Goal: Task Accomplishment & Management: Use online tool/utility

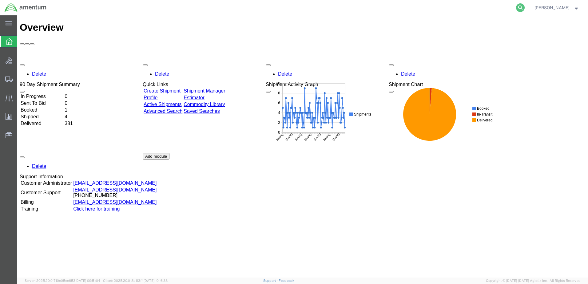
click at [525, 8] on icon at bounding box center [520, 7] width 9 height 9
click at [343, 7] on input "search" at bounding box center [422, 7] width 187 height 15
paste input "[PHONE_NUMBER]"
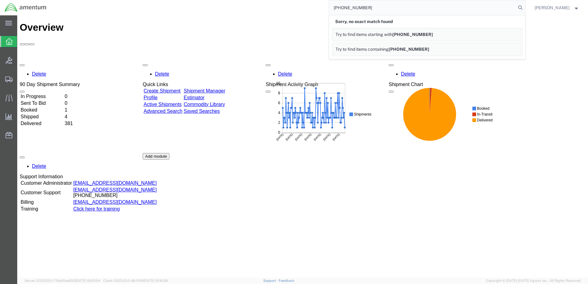
type input "[PHONE_NUMBER]"
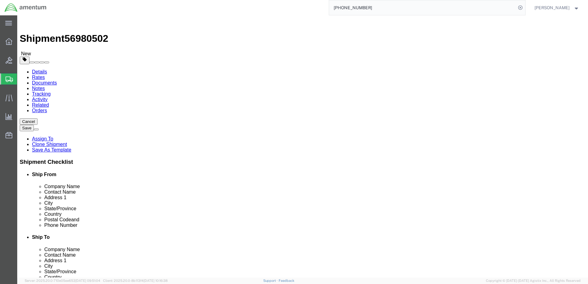
select select "42672"
select select
click button "Rate Shipment"
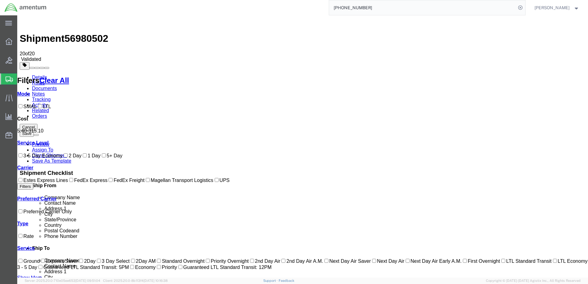
checkbox input "true"
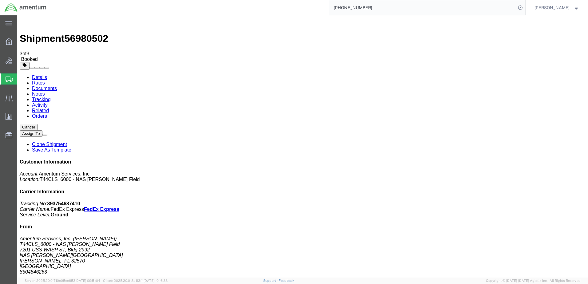
click at [0, 0] on span "Create Shipment" at bounding box center [0, 0] width 0 height 0
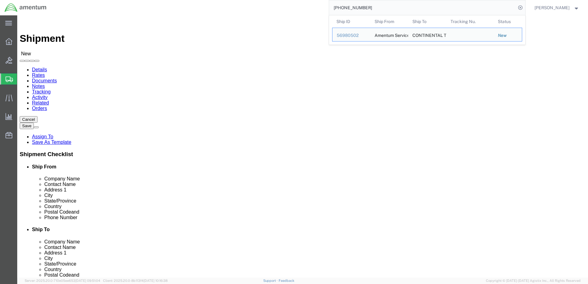
click at [389, 5] on input "[PHONE_NUMBER]" at bounding box center [422, 7] width 187 height 15
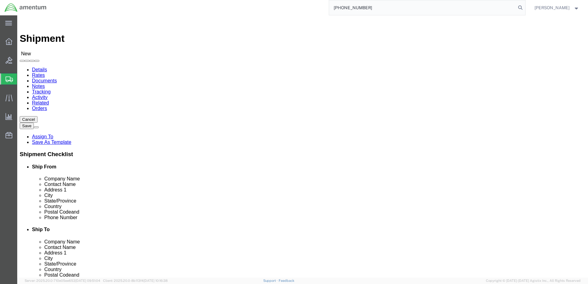
type input "[PHONE_NUMBER]"
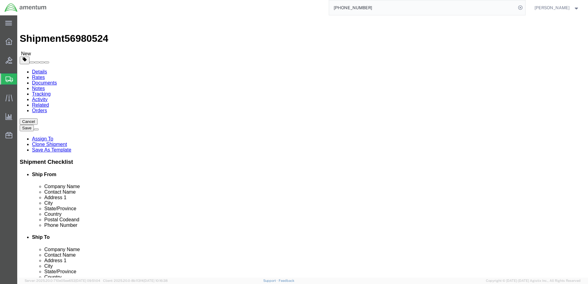
select select "42672"
click input "404.767.5800"
click input "404-767.5800"
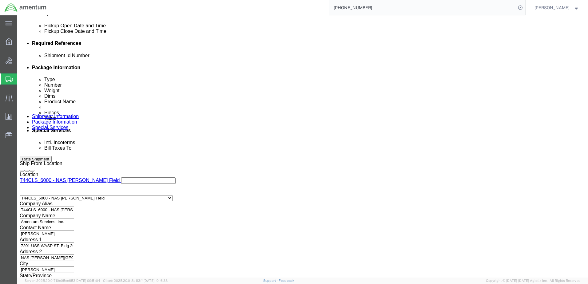
scroll to position [289, 0]
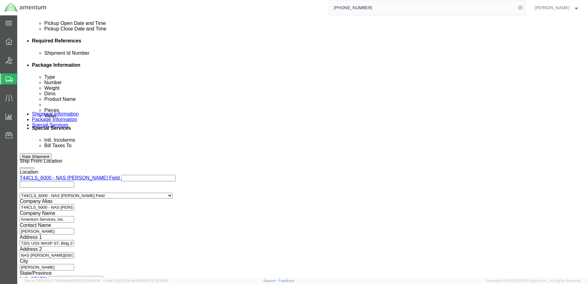
type input "[PHONE_NUMBER]"
click button "Rate Shipment"
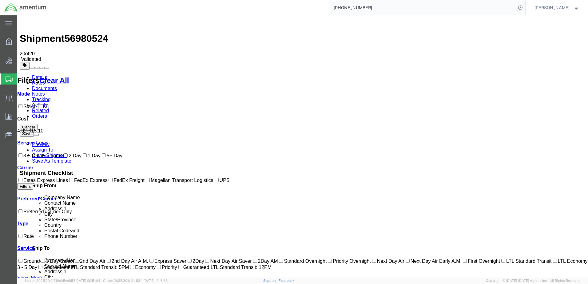
drag, startPoint x: 92, startPoint y: 85, endPoint x: 111, endPoint y: 85, distance: 19.1
checkbox input "true"
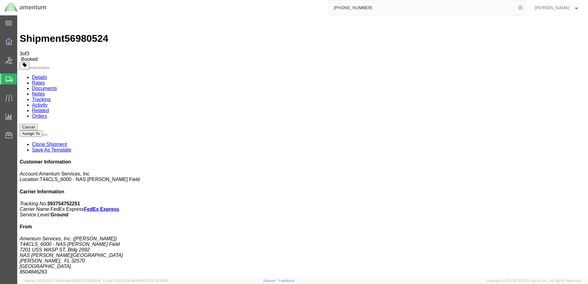
drag, startPoint x: 72, startPoint y: 109, endPoint x: 474, endPoint y: 184, distance: 409.4
